Goal: Information Seeking & Learning: Learn about a topic

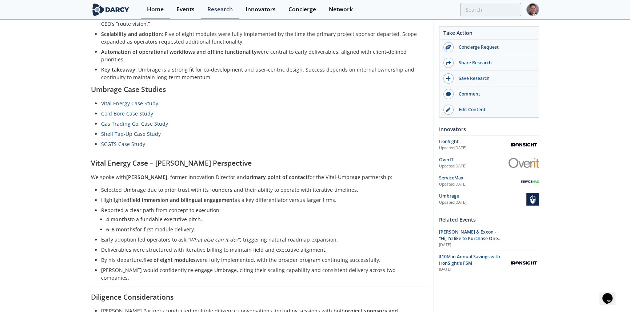
scroll to position [227, 0]
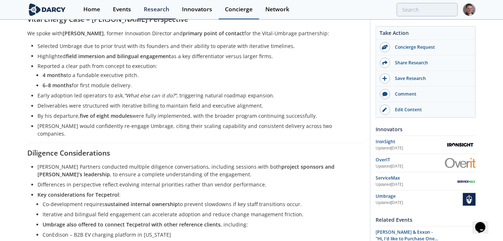
scroll to position [231, 0]
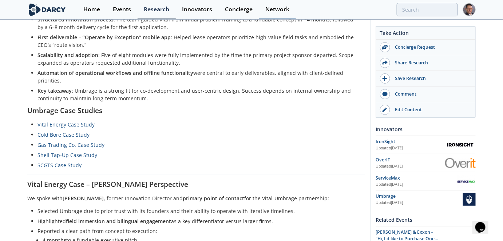
drag, startPoint x: 208, startPoint y: 105, endPoint x: 280, endPoint y: 14, distance: 116.5
